Goal: Task Accomplishment & Management: Complete application form

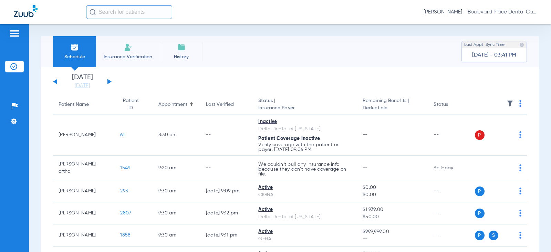
click at [135, 55] on span "Insurance Verification" at bounding box center [127, 56] width 53 height 7
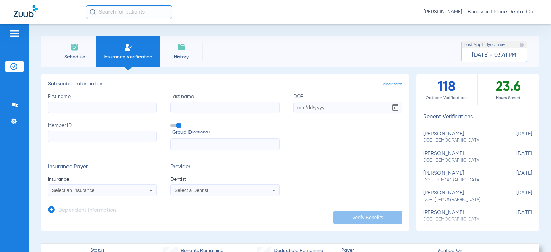
click at [99, 109] on input "First name" at bounding box center [102, 108] width 109 height 12
type input "[PERSON_NAME]"
click at [52, 207] on icon at bounding box center [51, 209] width 7 height 7
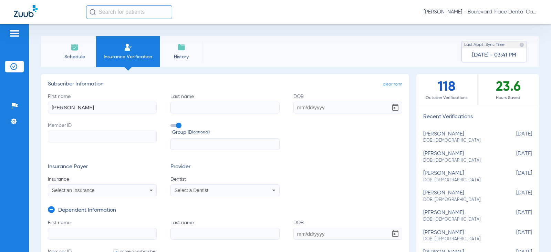
click at [85, 110] on input "[PERSON_NAME]" at bounding box center [102, 108] width 109 height 12
click at [187, 106] on input "Last name" at bounding box center [224, 108] width 109 height 12
type input "[PERSON_NAME]"
click at [344, 113] on div "First name [PERSON_NAME] Last name [PERSON_NAME] Member ID Group ID (optional)" at bounding box center [225, 121] width 354 height 57
click at [340, 105] on input "DOB" at bounding box center [347, 108] width 109 height 12
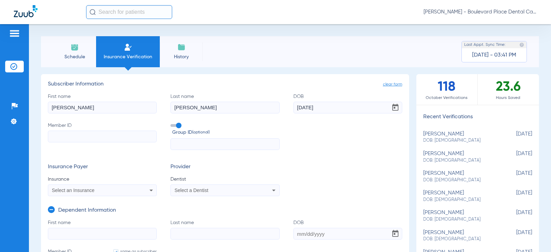
type input "[DATE]"
click at [146, 132] on input "Member ID" at bounding box center [102, 137] width 109 height 12
type input "8"
type input "80"
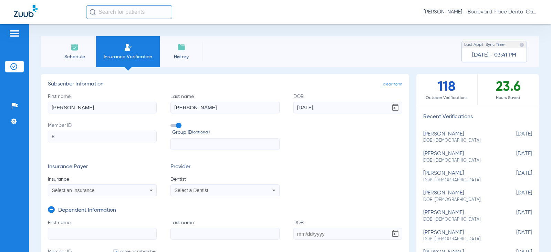
type input "80"
type input "806"
type input "8062"
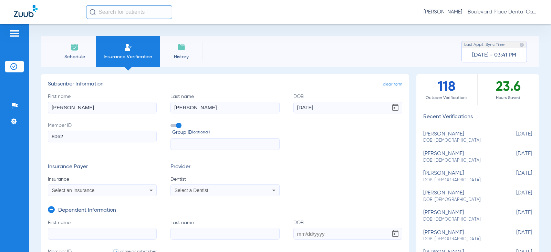
type input "80624"
type input "806243"
type input "8062432"
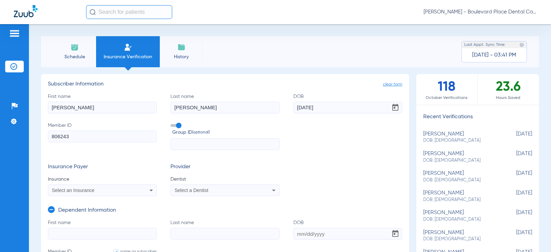
type input "8062432"
type input "80624328"
type input "806243284"
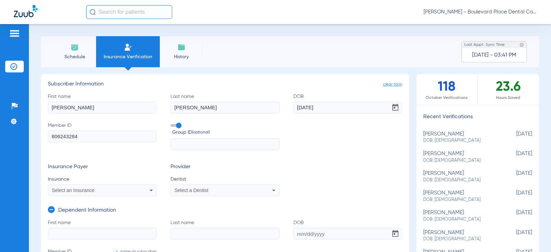
type input "806243284"
click at [134, 188] on div "Select an Insurance" at bounding box center [102, 190] width 108 height 8
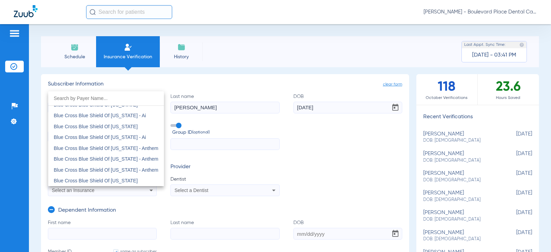
scroll to position [551, 0]
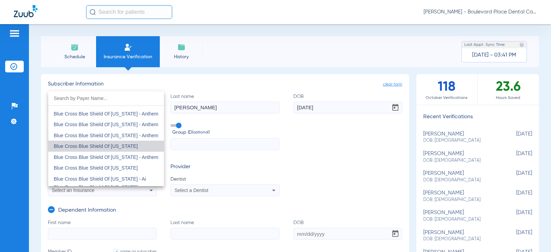
click at [134, 144] on mat-option "Blue Cross Blue Shield Of [US_STATE]" at bounding box center [106, 145] width 116 height 11
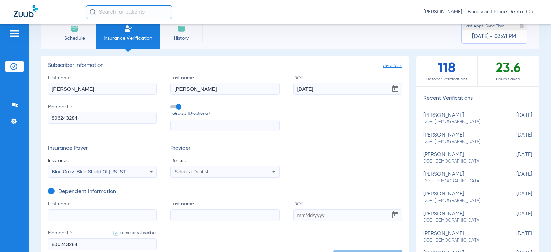
scroll to position [34, 0]
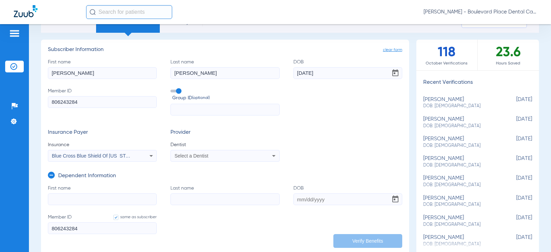
click at [246, 156] on div "Select a Dentist" at bounding box center [215, 155] width 81 height 5
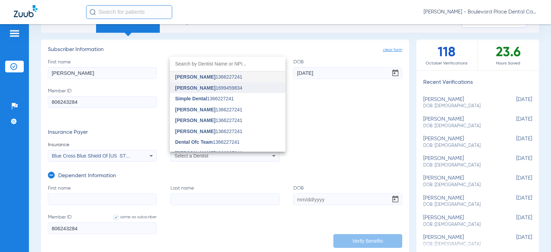
click at [209, 89] on span "[PERSON_NAME] 1699459834" at bounding box center [208, 87] width 67 height 5
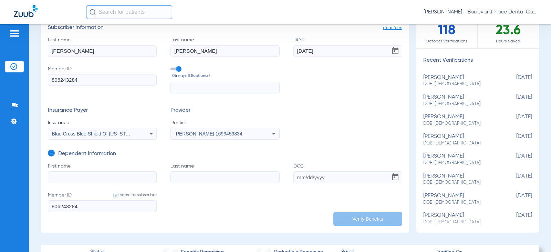
scroll to position [69, 0]
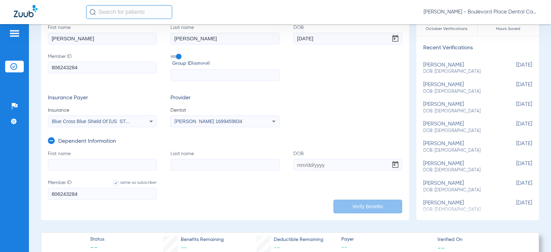
click at [134, 164] on input "First name" at bounding box center [102, 165] width 109 height 12
type input "[PERSON_NAME]"
click at [190, 166] on input "Last name" at bounding box center [224, 165] width 109 height 12
type input "[PERSON_NAME]"
click at [304, 169] on input "DOB" at bounding box center [347, 165] width 109 height 12
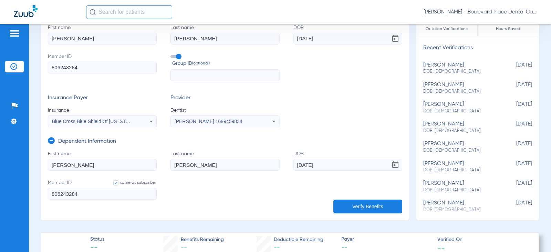
type input "[DATE]"
click at [355, 209] on button "Verify Benefits" at bounding box center [367, 206] width 69 height 14
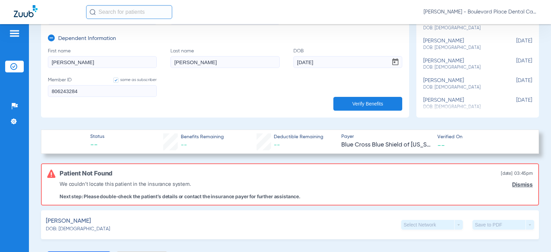
scroll to position [172, 0]
click at [209, 61] on input "[PERSON_NAME]" at bounding box center [224, 61] width 109 height 12
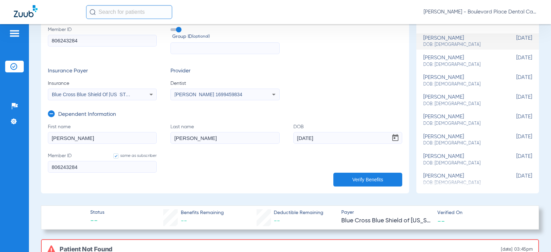
scroll to position [0, 0]
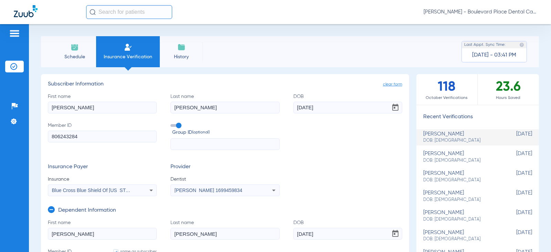
type input "[PERSON_NAME]"
click at [236, 105] on input "[PERSON_NAME]" at bounding box center [224, 108] width 109 height 12
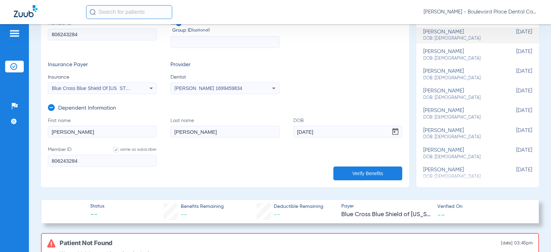
scroll to position [103, 0]
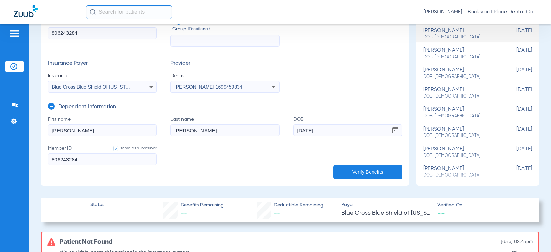
type input "[PERSON_NAME]"
click at [344, 170] on button "Verify Benefits" at bounding box center [367, 172] width 69 height 14
